Goal: Communication & Community: Answer question/provide support

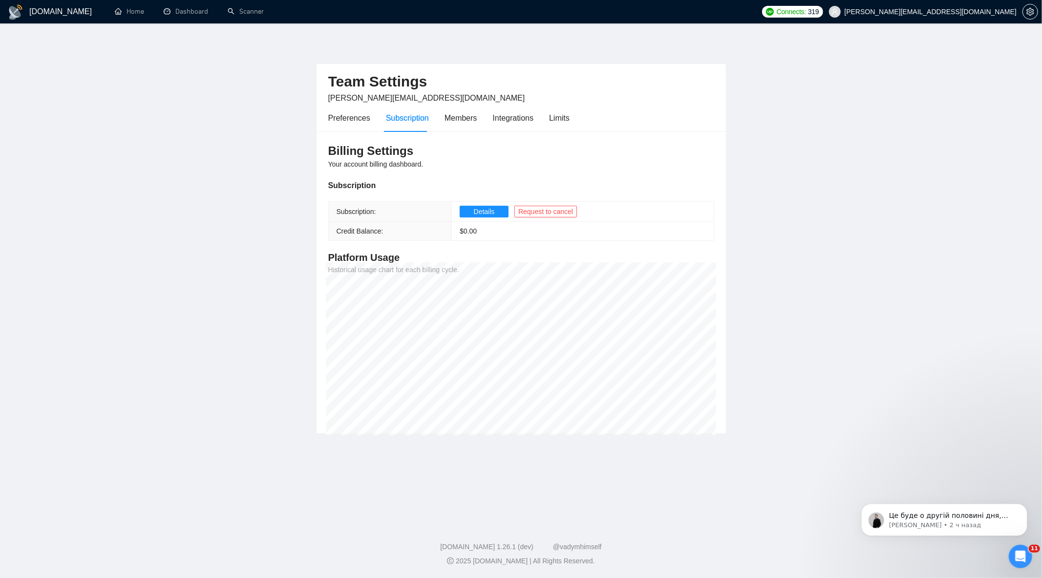
scroll to position [1, 0]
click at [986, 520] on p "[PERSON_NAME] • 2 ч назад" at bounding box center [951, 524] width 126 height 9
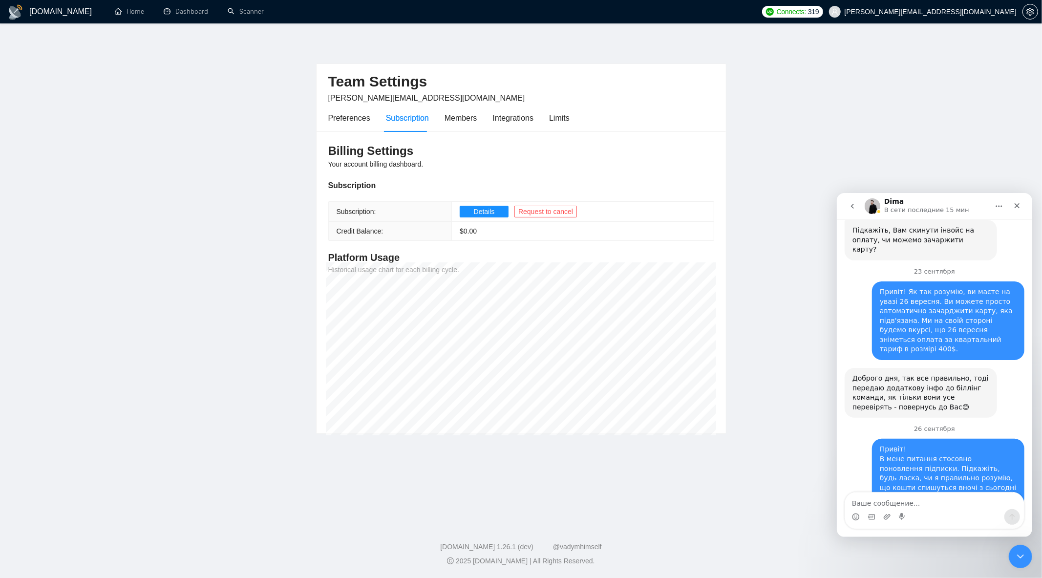
scroll to position [3654, 0]
click at [934, 501] on textarea "Ваше сообщение..." at bounding box center [933, 500] width 179 height 17
type textarea "Т"
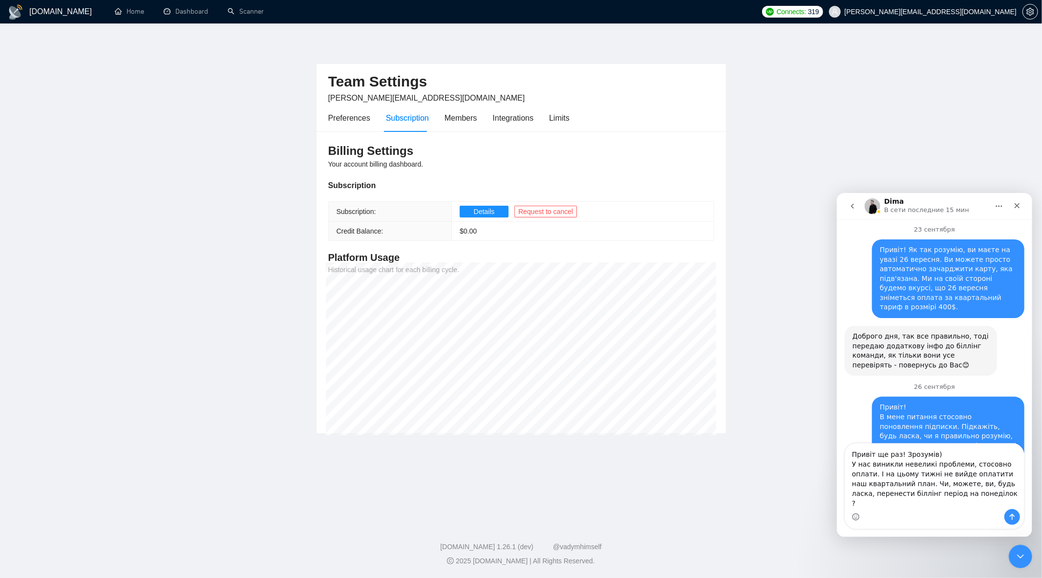
scroll to position [3703, 0]
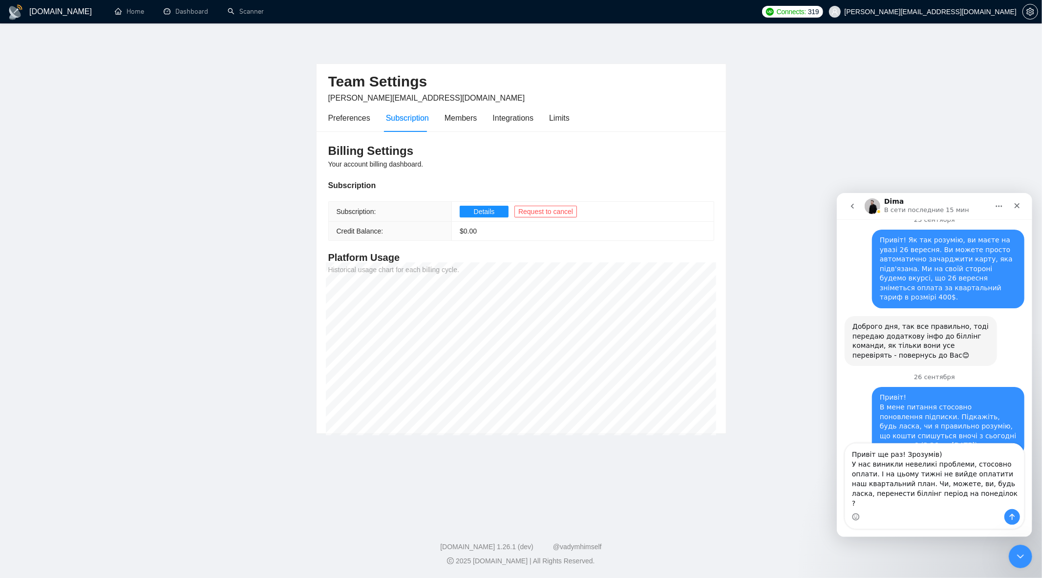
click at [907, 481] on textarea "Привіт ще раз! Зрозумів) У нас виникли невеликі проблеми, стосовно оплати. І на…" at bounding box center [933, 475] width 179 height 65
click at [981, 494] on textarea "Привіт ще раз! Зрозумів) У нас виникли невеликі проблеми, стосовно оплати. І на…" at bounding box center [933, 475] width 179 height 65
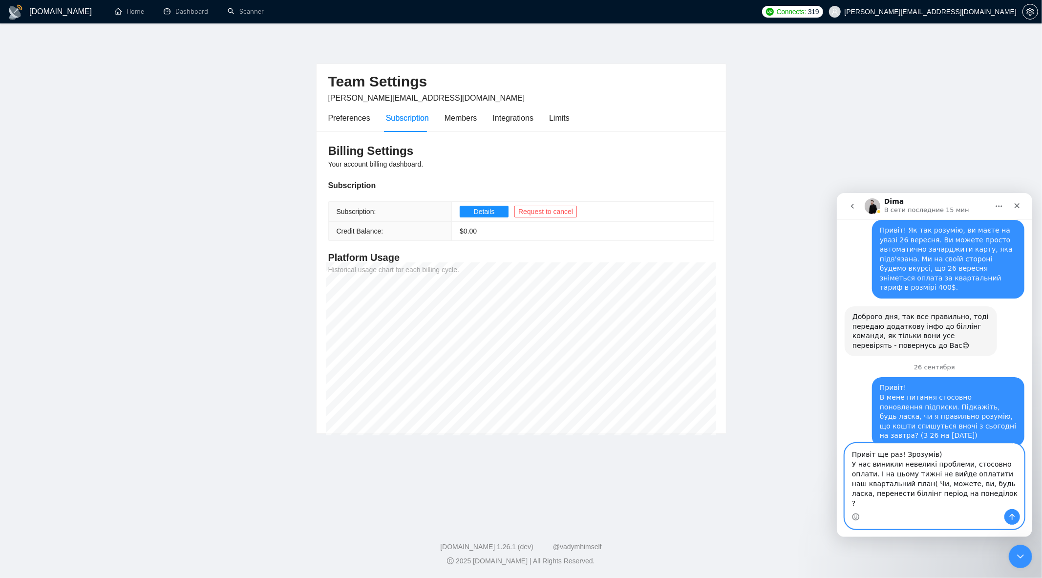
click at [973, 484] on textarea "Привіт ще раз! Зрозумів) У нас виникли невеликі проблеми, стосовно оплати. І на…" at bounding box center [933, 475] width 179 height 65
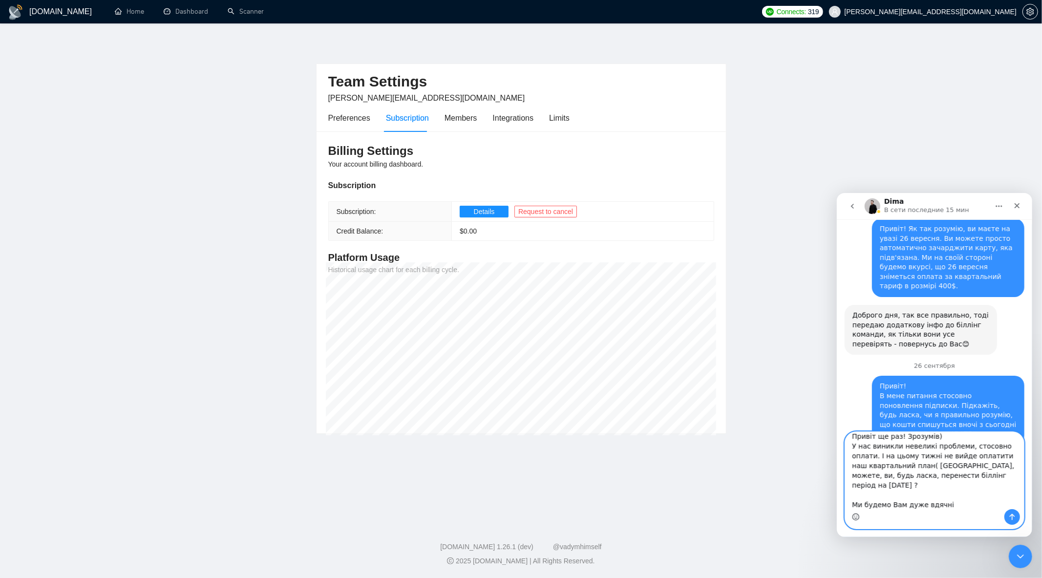
click at [855, 515] on icon "Средство выбора эмодзи" at bounding box center [855, 516] width 8 height 8
drag, startPoint x: 957, startPoint y: 488, endPoint x: 815, endPoint y: 396, distance: 168.8
click at [836, 396] on html "[PERSON_NAME] В сети последние 15 мин 16 сентября Привіт! Ми помітили, що за по…" at bounding box center [933, 364] width 195 height 344
paste textarea "и зіткнулися з невеликою затримкою з оплатою цього тижня і, на жаль, не зможемо…"
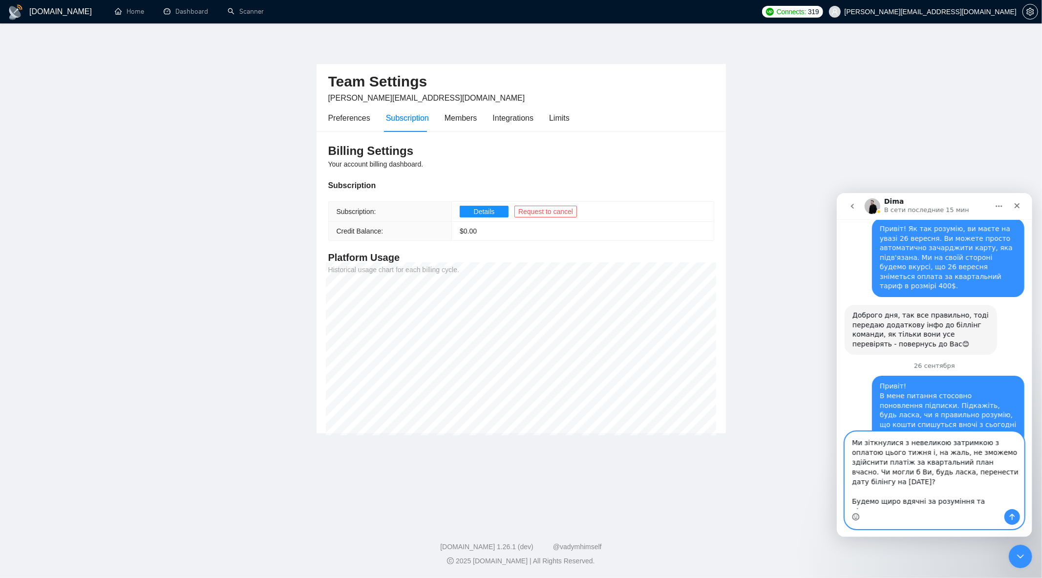
click at [854, 443] on textarea "Ми зіткнулися з невеликою затримкою з оплатою цього тижня і, на жаль, не зможем…" at bounding box center [933, 469] width 179 height 77
click at [904, 459] on textarea "Ага, прийняв, дякую) Ми зіткнулися з невеликою затримкою з оплатою цього тижня …" at bounding box center [933, 469] width 179 height 77
click at [854, 461] on textarea "Ага, прийняв, дякую) Ми зіткнулися з невеликою затримкою з оплатою цього тижня …" at bounding box center [933, 469] width 179 height 77
drag, startPoint x: 994, startPoint y: 480, endPoint x: 1014, endPoint y: 505, distance: 32.3
click at [994, 480] on textarea "Ага, прийняв, дякую) І ще одне, ми зіткнулися з невеликою затримкою з оплатою ц…" at bounding box center [933, 469] width 179 height 77
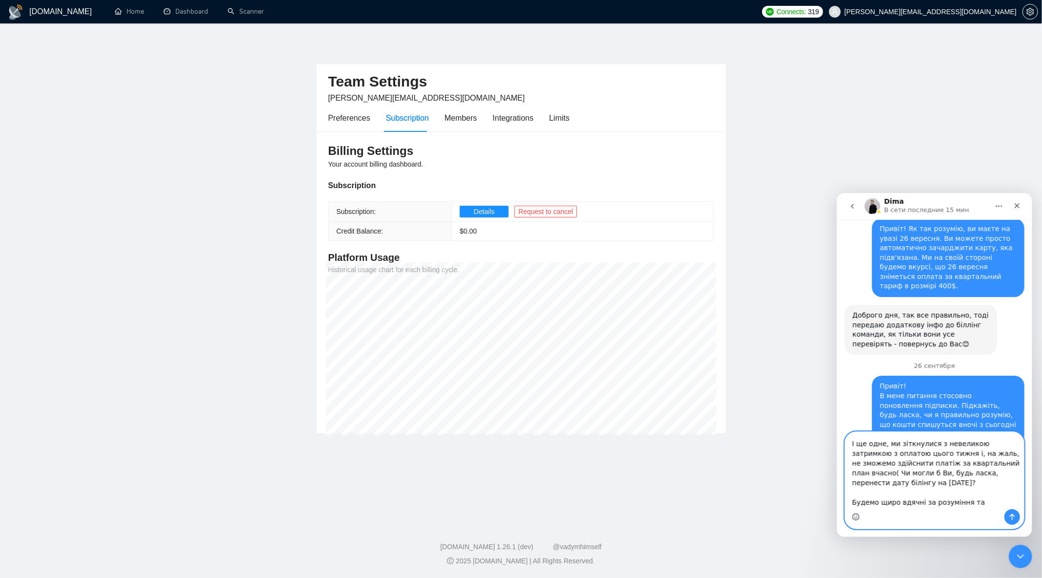
scroll to position [27, 0]
click at [852, 491] on textarea "Ага, прийняв, дякую) І ще одне, ми зіткнулися з невеликою затримкою з оплатою ц…" at bounding box center [933, 469] width 179 height 77
click at [971, 505] on textarea "Ага, прийняв, дякую) І ще одне, ми зіткнулися з невеликою затримкою з оплатою ц…" at bounding box center [933, 469] width 179 height 77
click at [852, 516] on icon "Средство выбора эмодзи" at bounding box center [855, 516] width 8 height 8
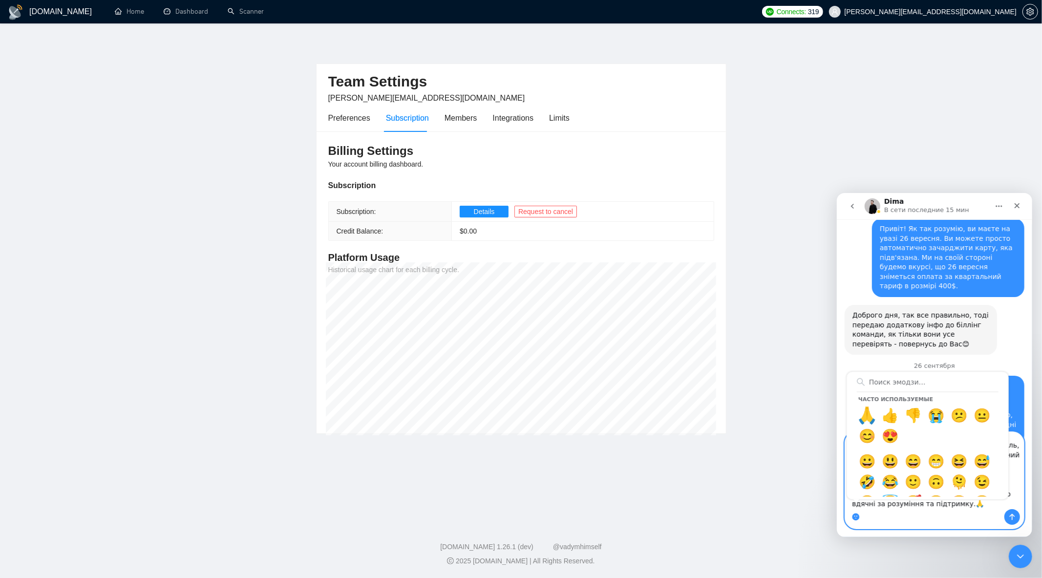
scroll to position [36, 0]
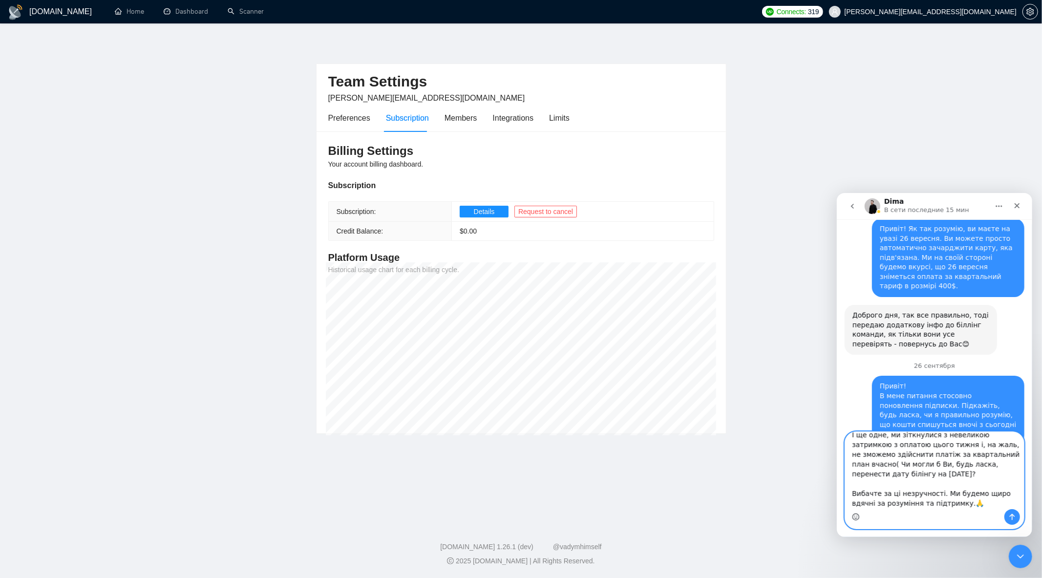
click at [933, 483] on textarea "Ага, прийняв, дякую) І ще одне, ми зіткнулися з невеликою затримкою з оплатою ц…" at bounding box center [933, 469] width 179 height 77
type textarea "Ага, прийняв, дякую) І ще одне, ми зіткнулися з невеликою затримкою з оплатою ц…"
drag, startPoint x: 877, startPoint y: 483, endPoint x: 853, endPoint y: 482, distance: 24.0
click at [853, 482] on textarea "Ага, прийняв, дякую) І ще одне, ми зіткнулися з невеликою затримкою з оплатою ц…" at bounding box center [933, 469] width 179 height 77
click at [947, 487] on textarea "Ага, прийняв, дякую) І ще одне, ми зіткнулися з невеликою затримкою з оплатою ц…" at bounding box center [933, 469] width 179 height 77
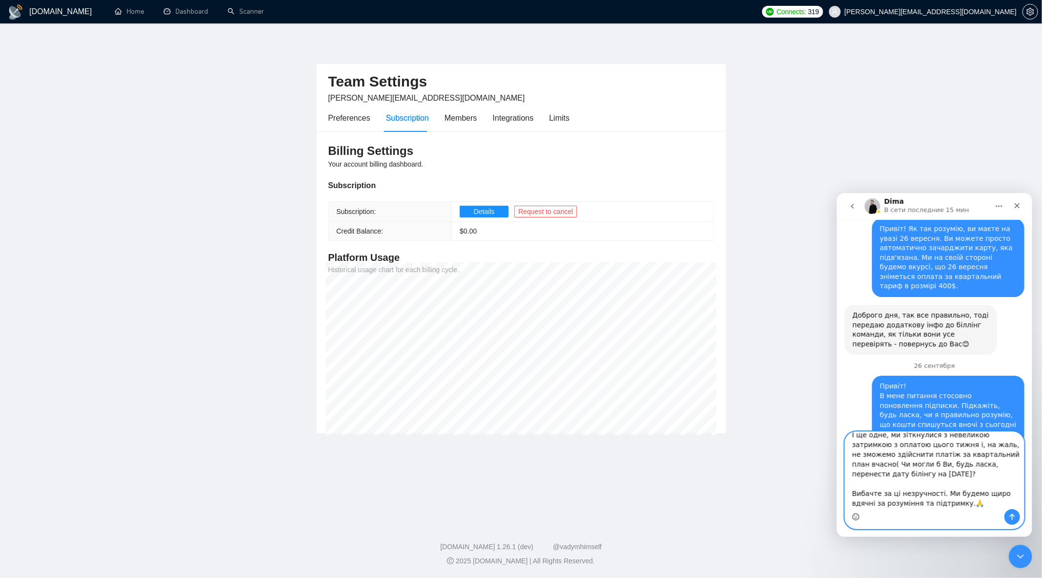
click at [976, 503] on textarea "Ага, прийняв, дякую) І ще одне, ми зіткнулися з невеликою затримкою з оплатою ц…" at bounding box center [933, 469] width 179 height 77
click at [1010, 518] on icon "Отправить сообщение…" at bounding box center [1011, 516] width 8 height 8
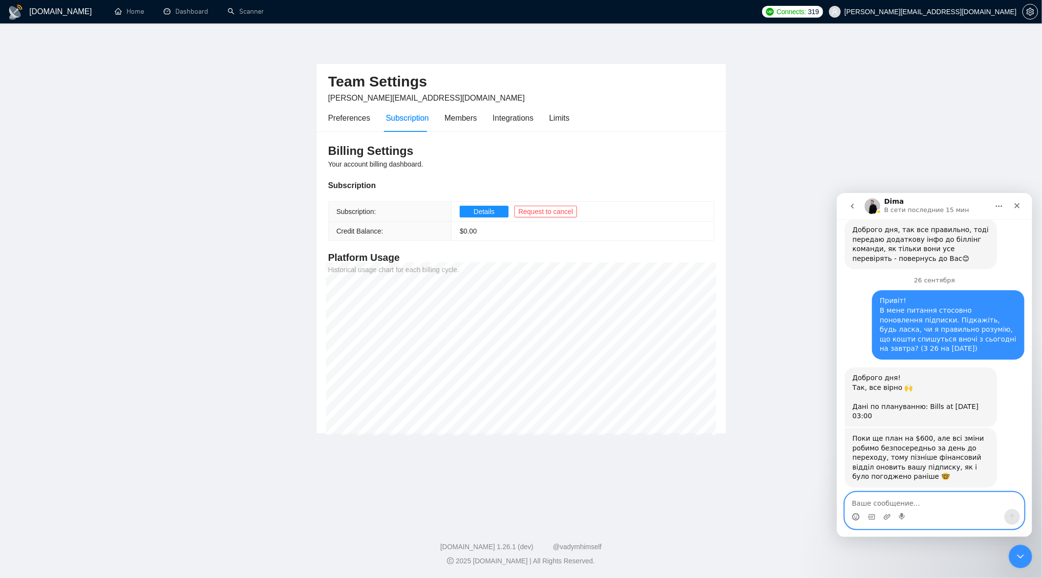
scroll to position [3830, 0]
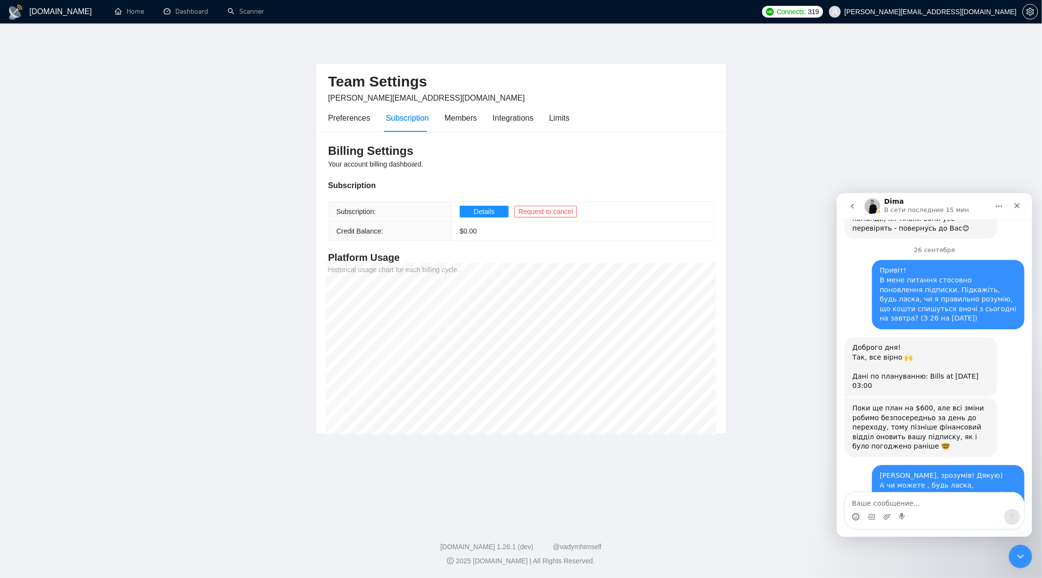
drag, startPoint x: 851, startPoint y: 422, endPoint x: 911, endPoint y: 436, distance: 62.2
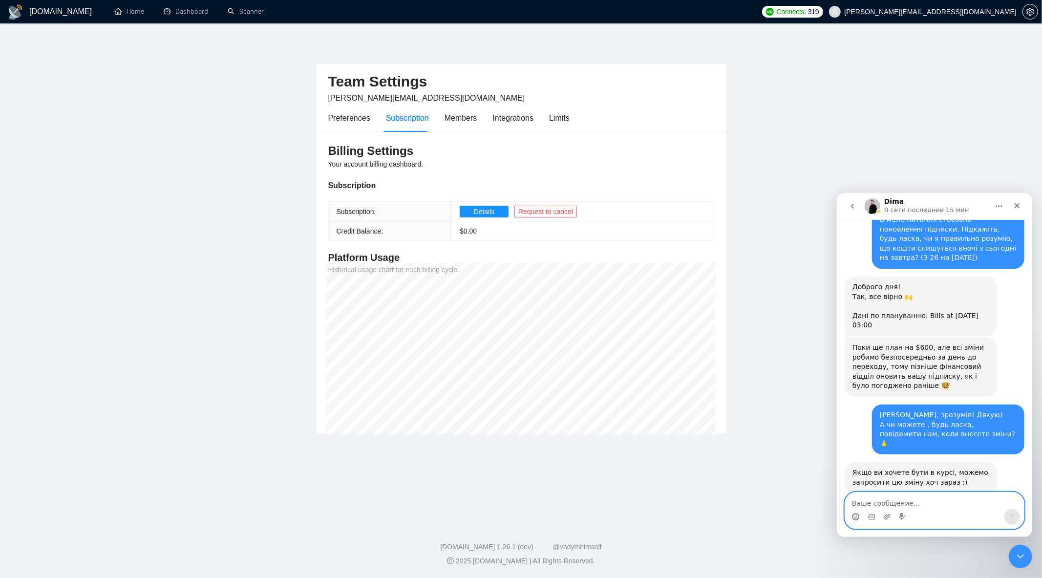
click at [953, 496] on textarea "Ваше сообщение..." at bounding box center [933, 500] width 179 height 17
drag, startPoint x: 952, startPoint y: 460, endPoint x: 852, endPoint y: 431, distance: 103.6
copy div "Команда все погодила, тому в понеділок спробуємо зачарджити на нашій стороні вр…"
click at [956, 504] on textarea "Ваше сообщение..." at bounding box center [933, 500] width 179 height 17
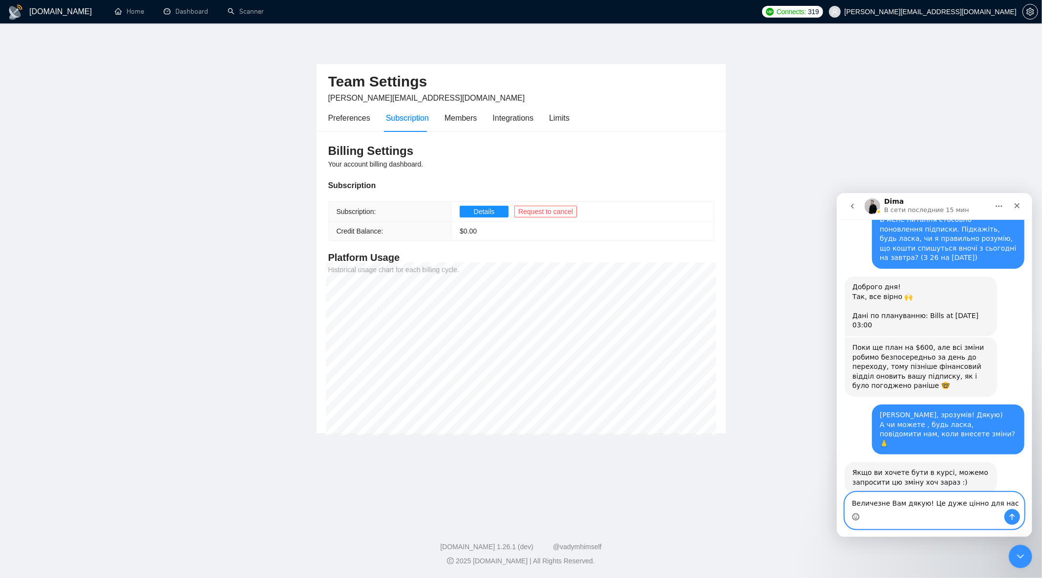
type textarea "Величезне Вам дякую! Це дуже цінно для нас"
drag, startPoint x: 853, startPoint y: 516, endPoint x: 1727, endPoint y: 355, distance: 888.8
click at [853, 516] on icon "Средство выбора эмодзи" at bounding box center [855, 516] width 8 height 8
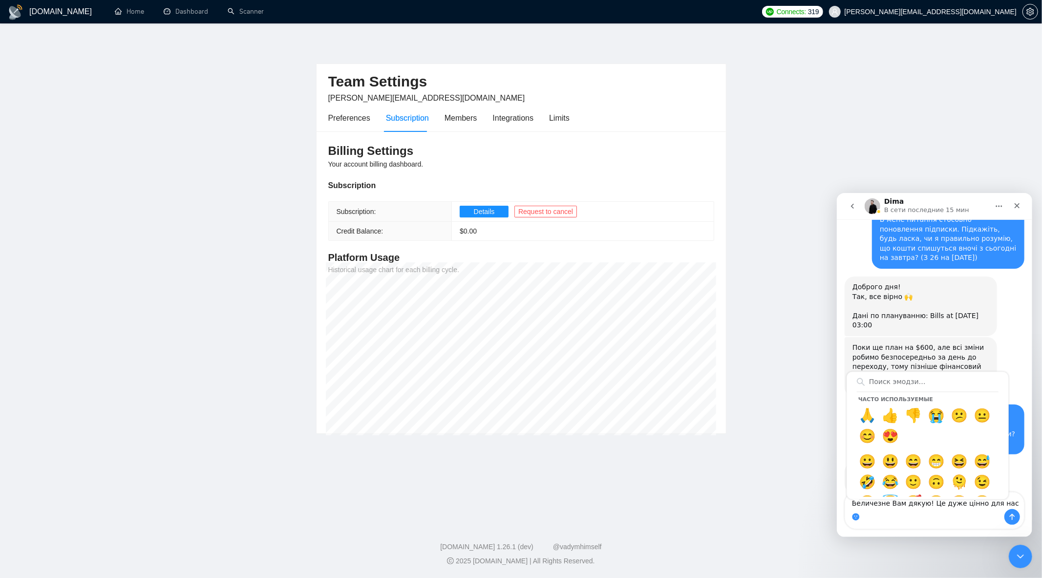
click at [902, 516] on div "Часто используемые 🙏 👍 👎 😭 😕 😐 😊 😍 😀 😃 😄 😁 😆 😅 🤣 😂 🙂 🙃 🫠 😉 😊 😇 🥰 😍 🤩 😘 😗 😚 😙 🥲 …" at bounding box center [933, 516] width 179 height 16
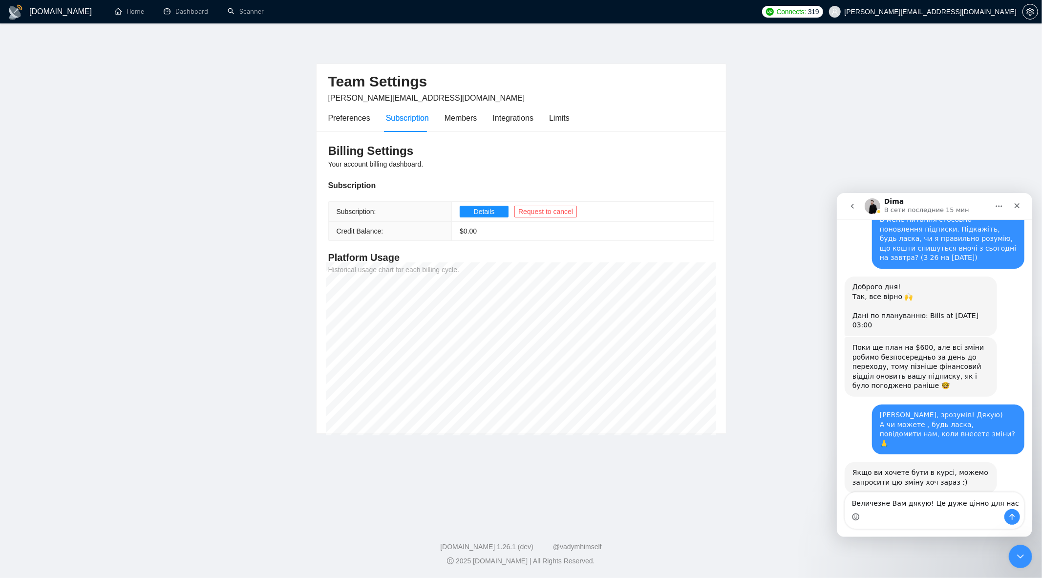
click at [897, 511] on div "Мессенджер Intercom" at bounding box center [933, 516] width 179 height 16
click at [962, 497] on textarea "Величезне Вам дякую! Це дуже цінно для нас" at bounding box center [933, 500] width 179 height 17
type textarea "[PERSON_NAME]"
type textarea "Прийшов ще стос"
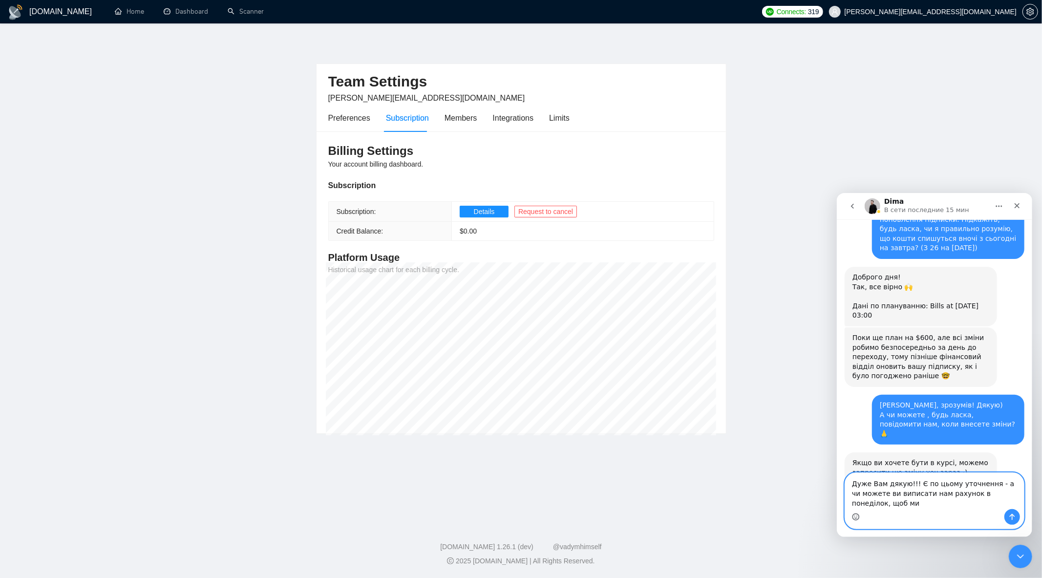
scroll to position [3910, 0]
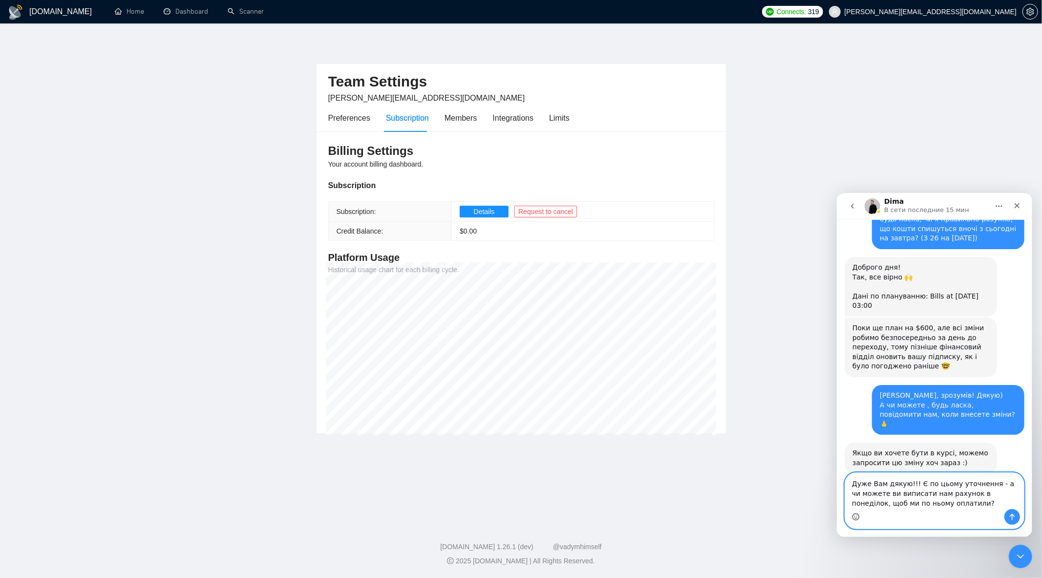
drag, startPoint x: 995, startPoint y: 495, endPoint x: 960, endPoint y: 492, distance: 35.3
click at [960, 492] on textarea "Дуже Вам дякую!!! Є по цьому уточнення - а чи можете ви виписати нам рахунок в …" at bounding box center [933, 490] width 179 height 36
click at [986, 496] on textarea "Дуже Вам дякую!!! Є по цьому уточнення - а чи можете ви виписати нам рахунок, щ…" at bounding box center [933, 490] width 179 height 36
click at [902, 502] on textarea "Дуже Вам дякую!!! Є по цьому уточнення - а чи можете ви виписати нам рахунок, щ…" at bounding box center [933, 490] width 179 height 36
click at [883, 493] on textarea "Дуже Вам дякую!!! Є по цьому уточнення - а чи можете ви виписати нам рахунок, щ…" at bounding box center [933, 490] width 179 height 36
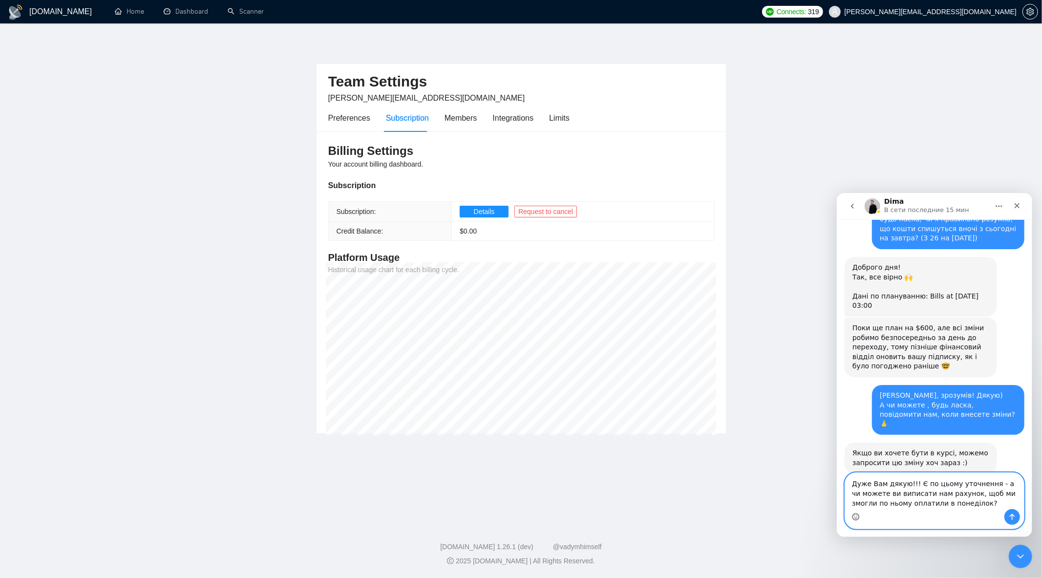
drag, startPoint x: 874, startPoint y: 495, endPoint x: 844, endPoint y: 498, distance: 29.4
click at [844, 495] on div "Дуже Вам дякую!!! Є по цьому уточнення - а чи можете ви виписати нам рахунок, щ…" at bounding box center [934, 500] width 180 height 57
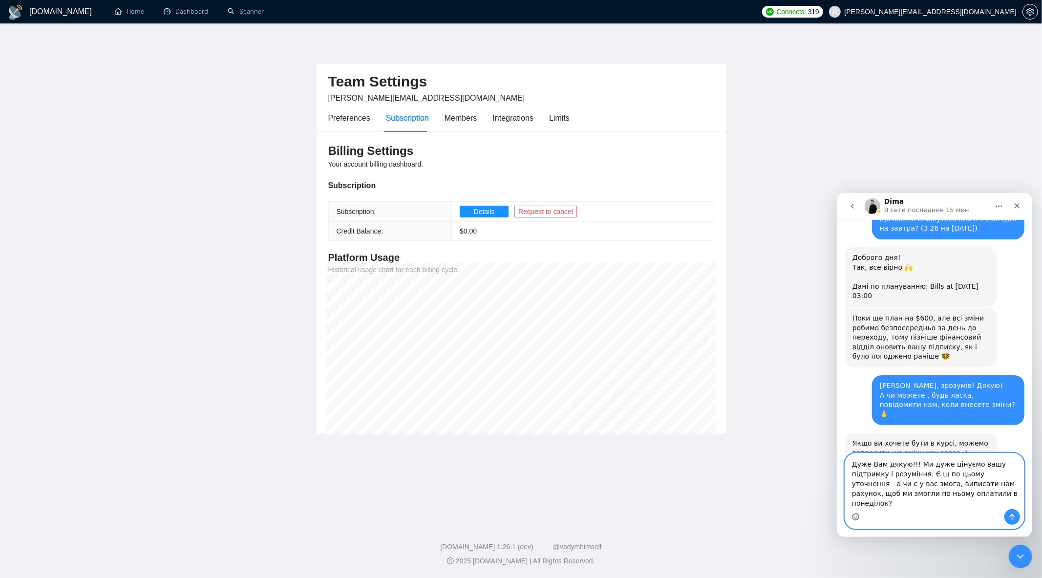
type textarea "Дуже Вам дякую!!! Ми дуже цінуємо вашу підтримку і розуміння. Є ще по цьому уто…"
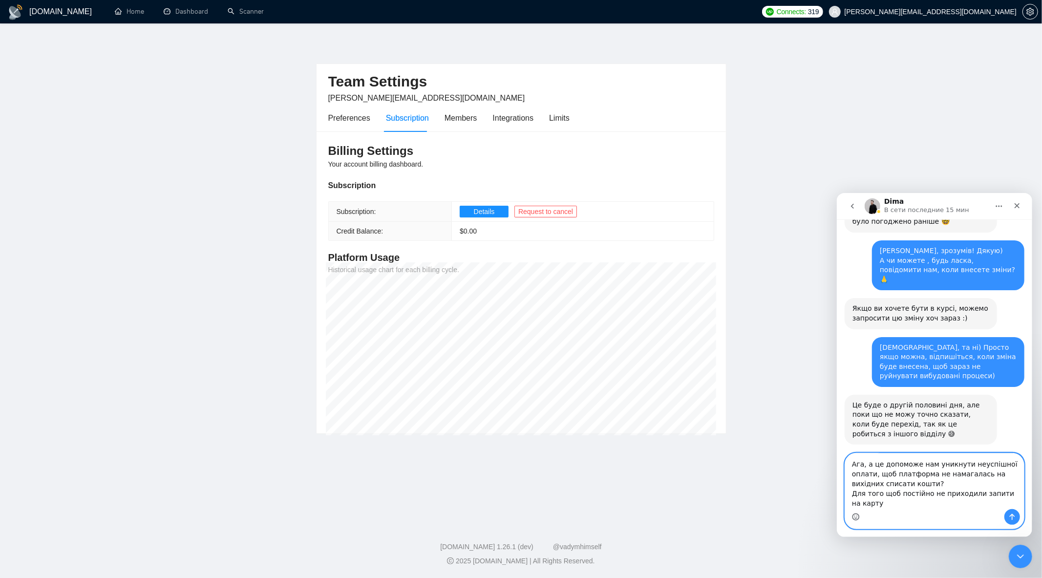
scroll to position [4065, 0]
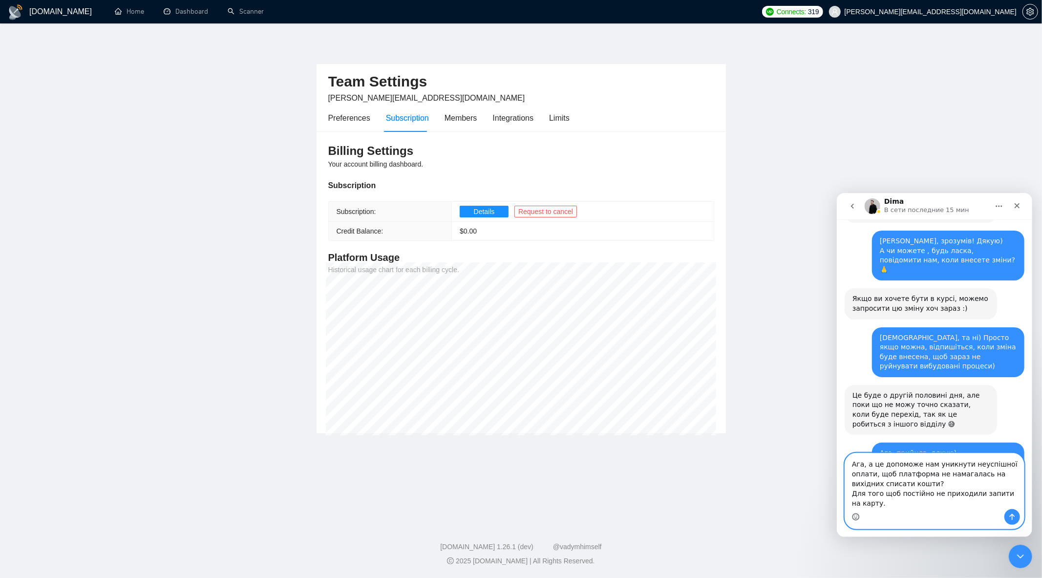
type textarea "Ага, а це допоможе нам уникнути неуспішної оплати, щоб платформа не намагалась …"
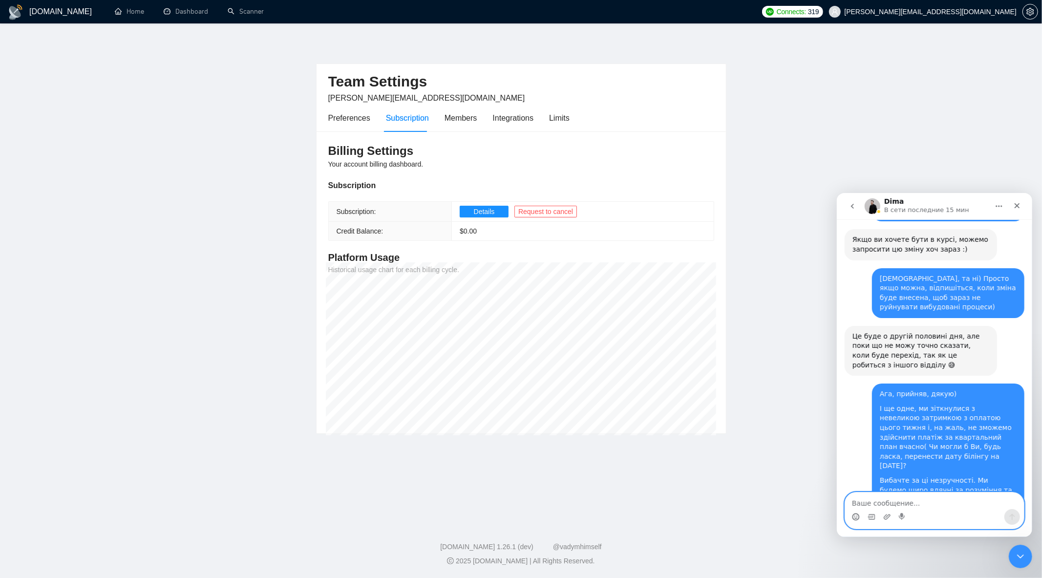
scroll to position [4122, 0]
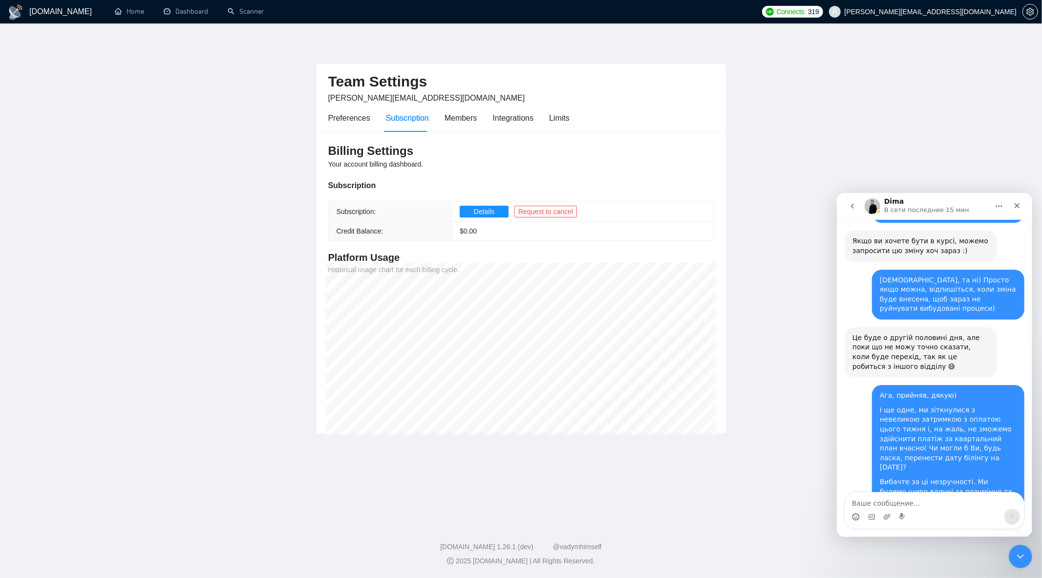
click at [624, 510] on div "[DOMAIN_NAME] Home Dashboard Scanner Connects: 319 [PERSON_NAME][EMAIL_ADDRESS]…" at bounding box center [521, 289] width 1042 height 578
click at [922, 503] on textarea "Ваше сообщение..." at bounding box center [933, 500] width 179 height 17
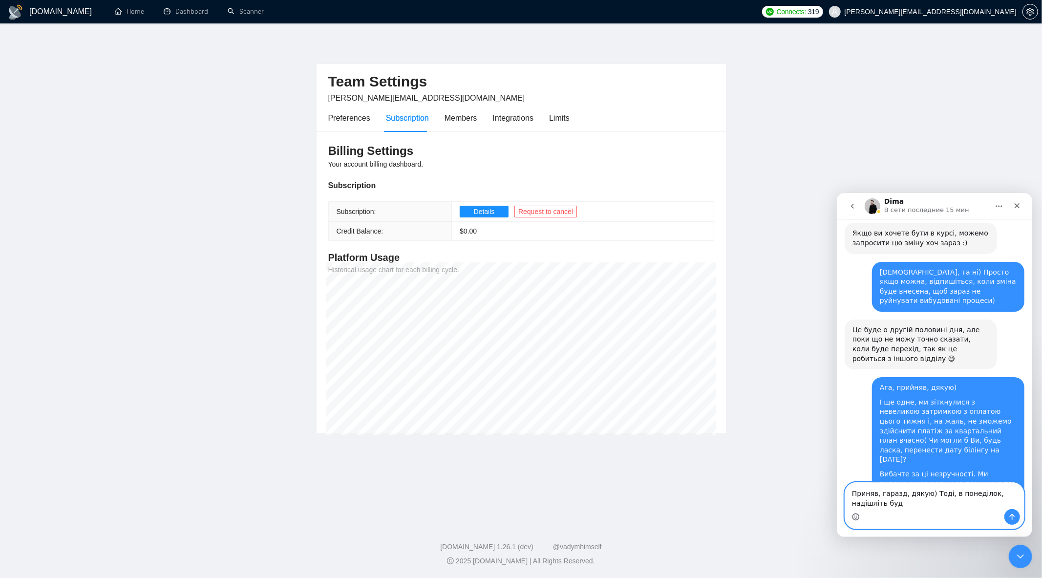
scroll to position [4132, 0]
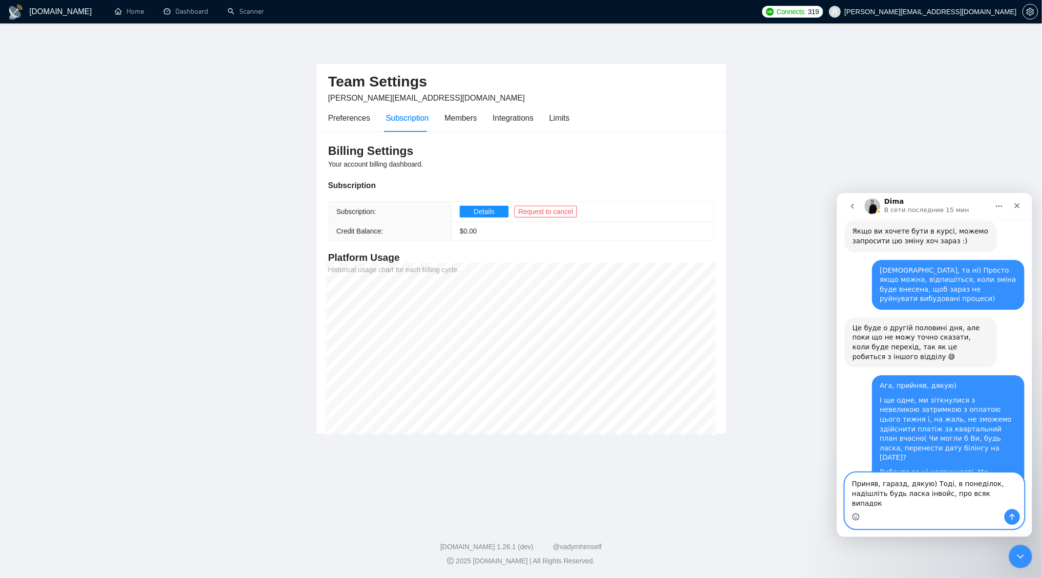
click at [854, 515] on icon "Средство выбора эмодзи" at bounding box center [855, 515] width 3 height 1
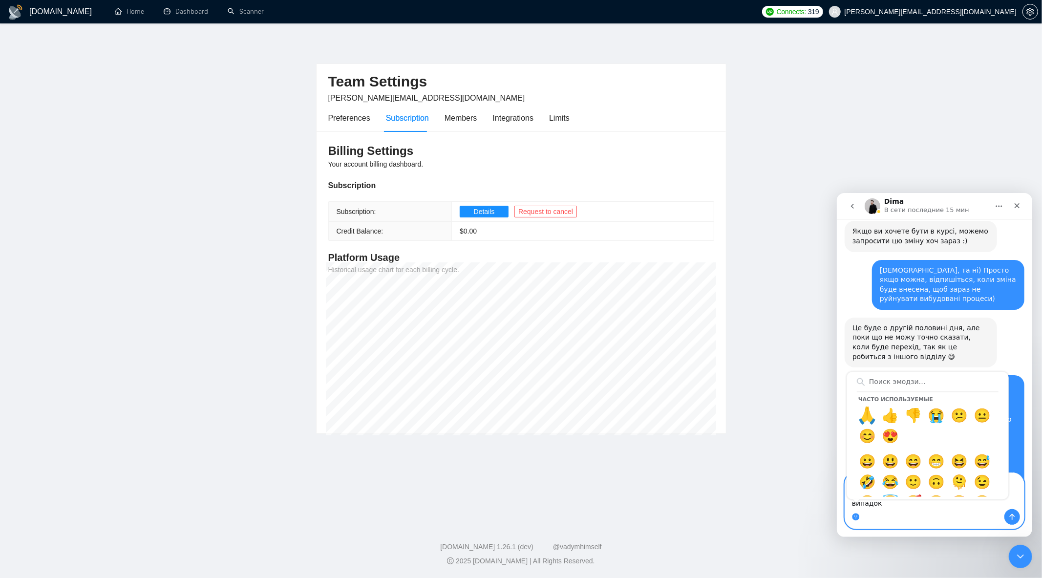
type textarea "Приняв, гаразд, дякую) Тоді, в понеділок, надішліть будь ласка інвойс, про всяк…"
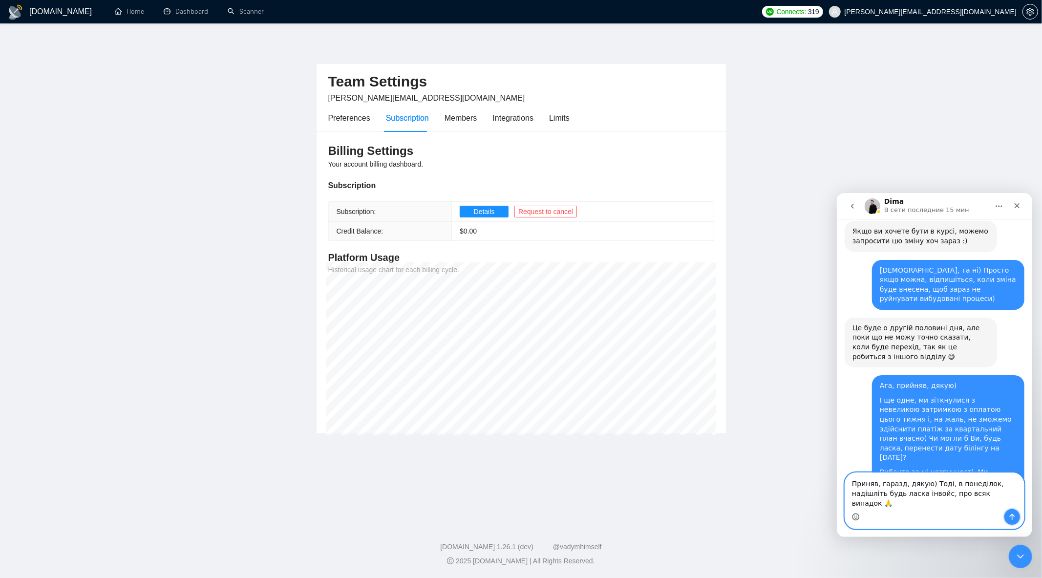
click at [1009, 516] on icon "Отправить сообщение…" at bounding box center [1011, 516] width 8 height 8
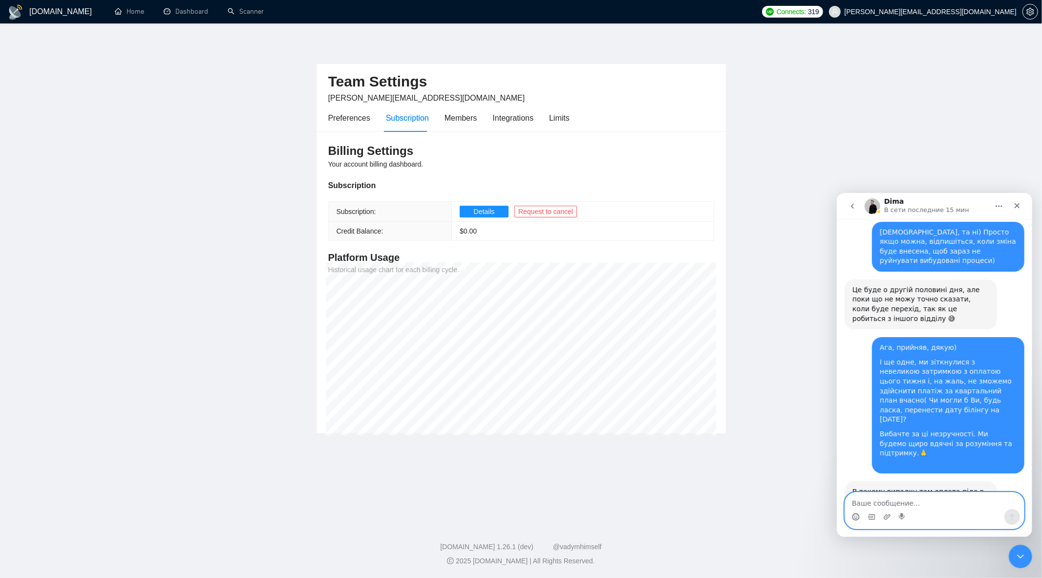
scroll to position [4219, 0]
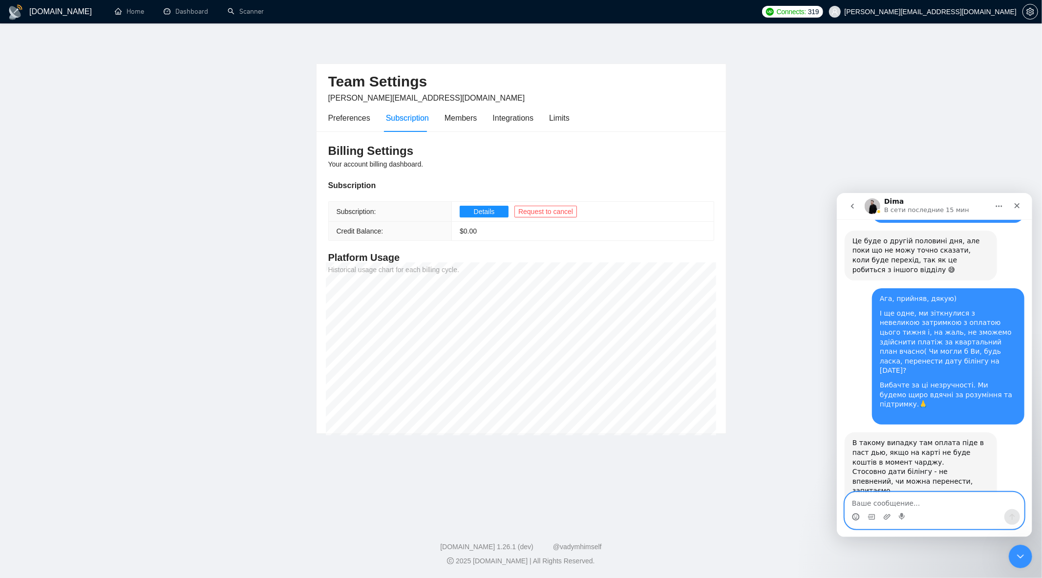
click at [943, 498] on textarea "Ваше сообщение..." at bounding box center [933, 500] width 179 height 17
click at [857, 519] on icon "Средство выбора эмодзи" at bounding box center [855, 516] width 8 height 8
click at [908, 502] on textarea "А ми і не зможемо 🙏" at bounding box center [933, 500] width 179 height 17
drag, startPoint x: 942, startPoint y: 501, endPoint x: 930, endPoint y: 502, distance: 12.2
click at [930, 502] on textarea "А ми і не зможемо поки 🙏" at bounding box center [933, 500] width 179 height 17
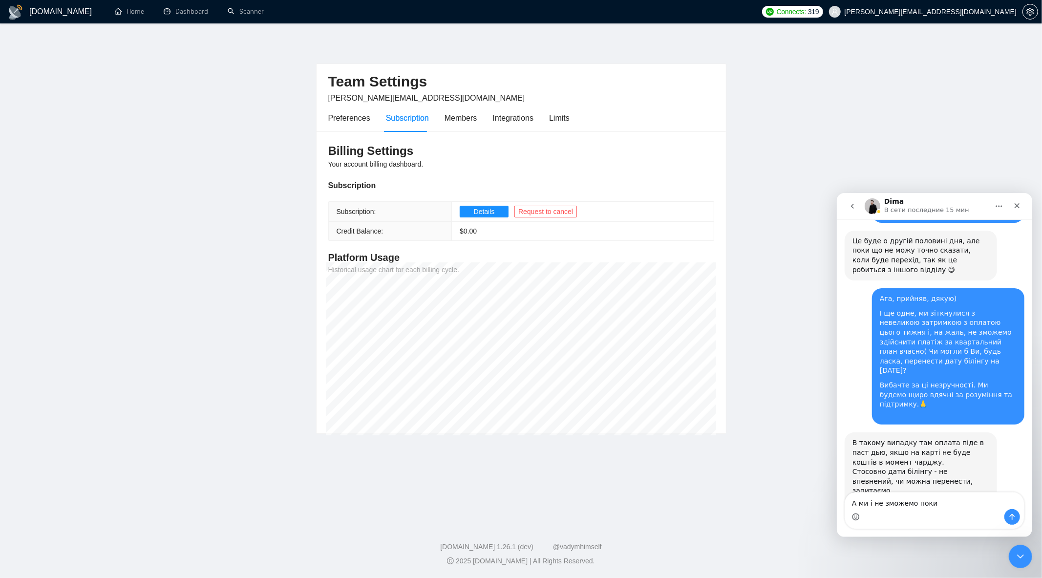
click at [852, 518] on circle "Средство выбора эмодзи" at bounding box center [855, 516] width 6 height 6
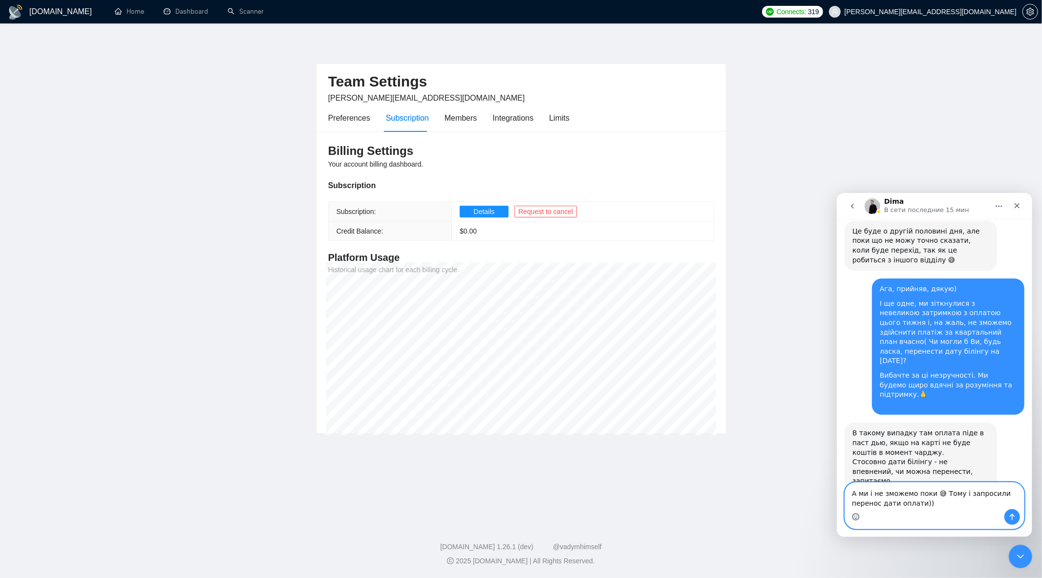
click at [874, 503] on textarea "А ми і не зможемо поки 😅 Тому і запросили перенос дати оплати))" at bounding box center [933, 495] width 179 height 26
click at [942, 503] on textarea "А ми і не зможемо поки 😅 Тому і запросили перенесення дати оплати))" at bounding box center [933, 495] width 179 height 26
click at [851, 517] on icon "Средство выбора эмодзи" at bounding box center [855, 516] width 8 height 8
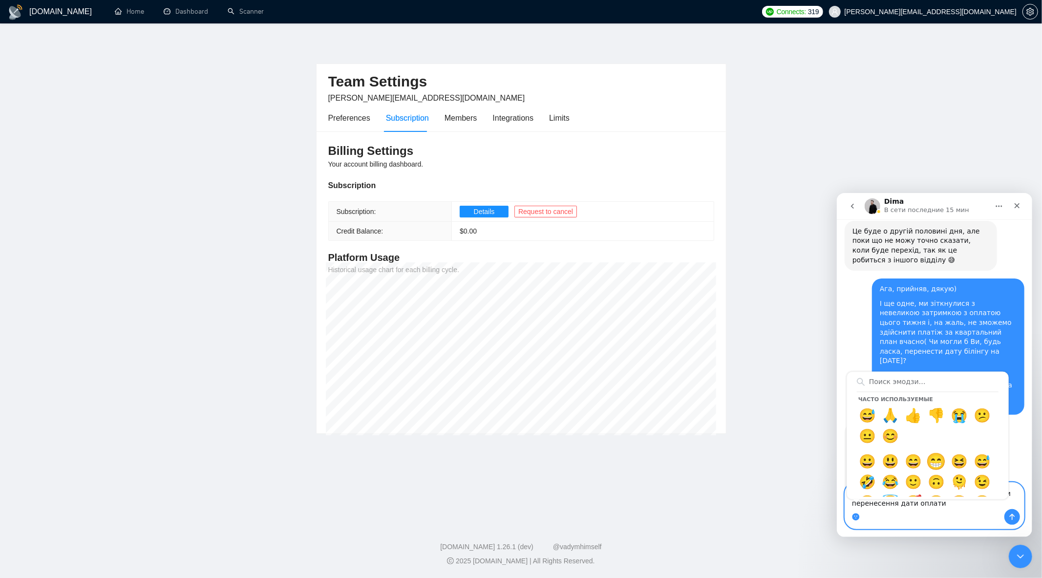
type textarea "А ми і не зможемо поки 😅 Тому і запросили перенесення дати оплати😁"
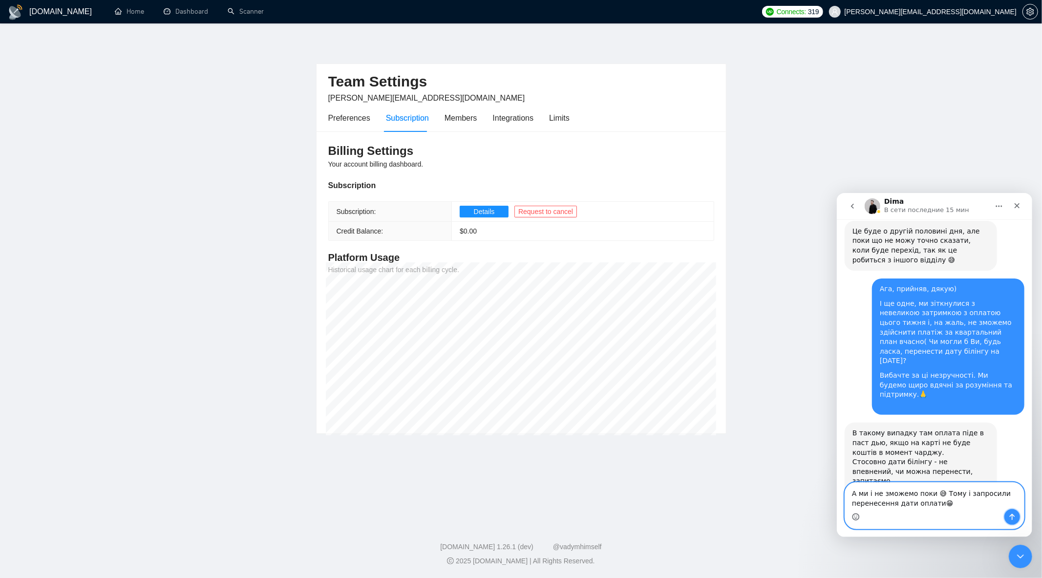
click at [1010, 520] on icon "Отправить сообщение…" at bounding box center [1011, 516] width 8 height 8
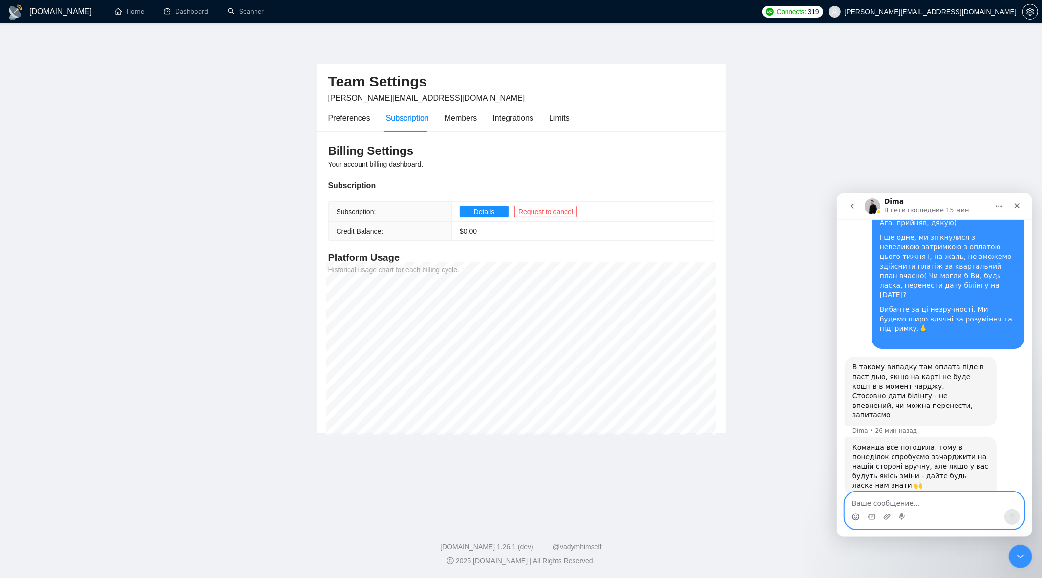
scroll to position [4296, 0]
type textarea "д"
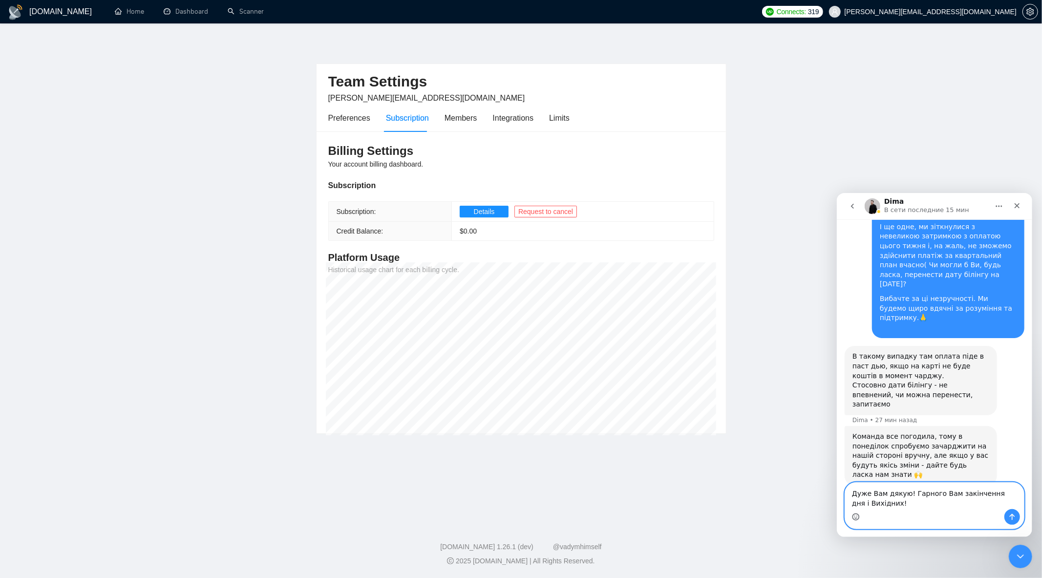
type textarea "Дуже Вам дякую! Гарного Вам закінчення дня і Вихідних!!"
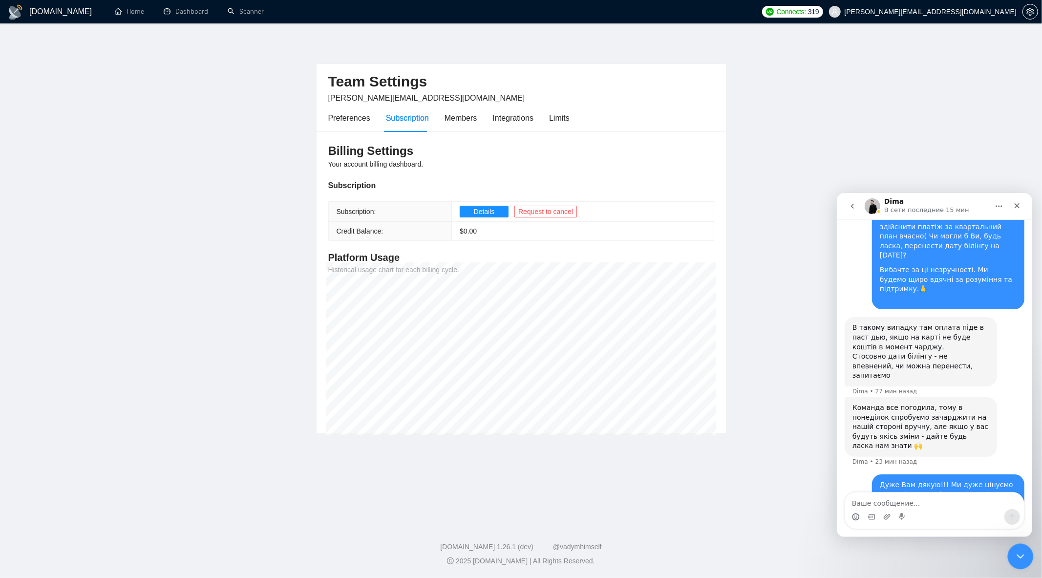
click at [1011, 553] on div "Закрыть службу сообщений Intercom" at bounding box center [1018, 554] width 23 height 23
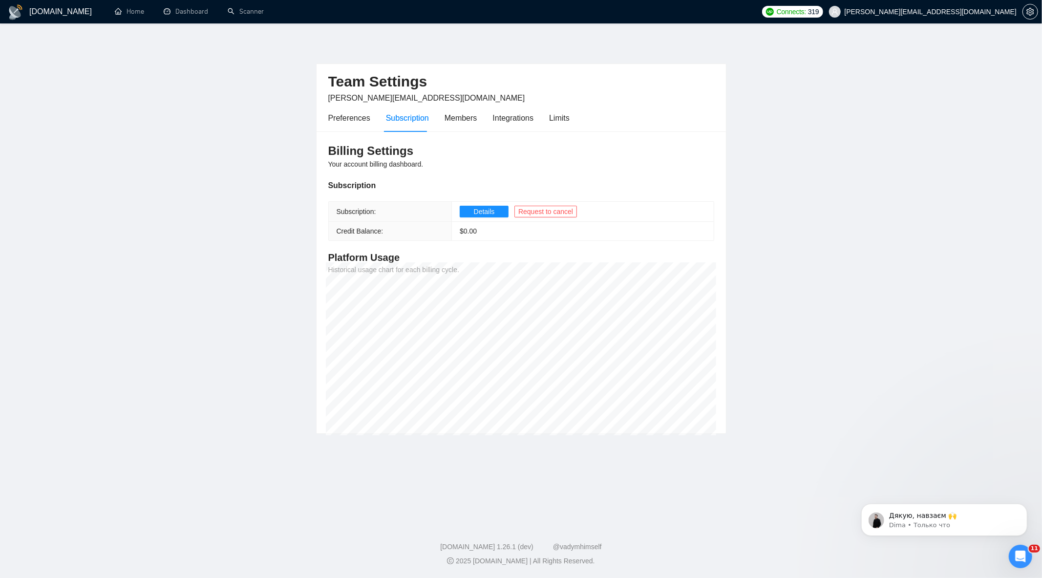
scroll to position [0, 0]
